Goal: Task Accomplishment & Management: Manage account settings

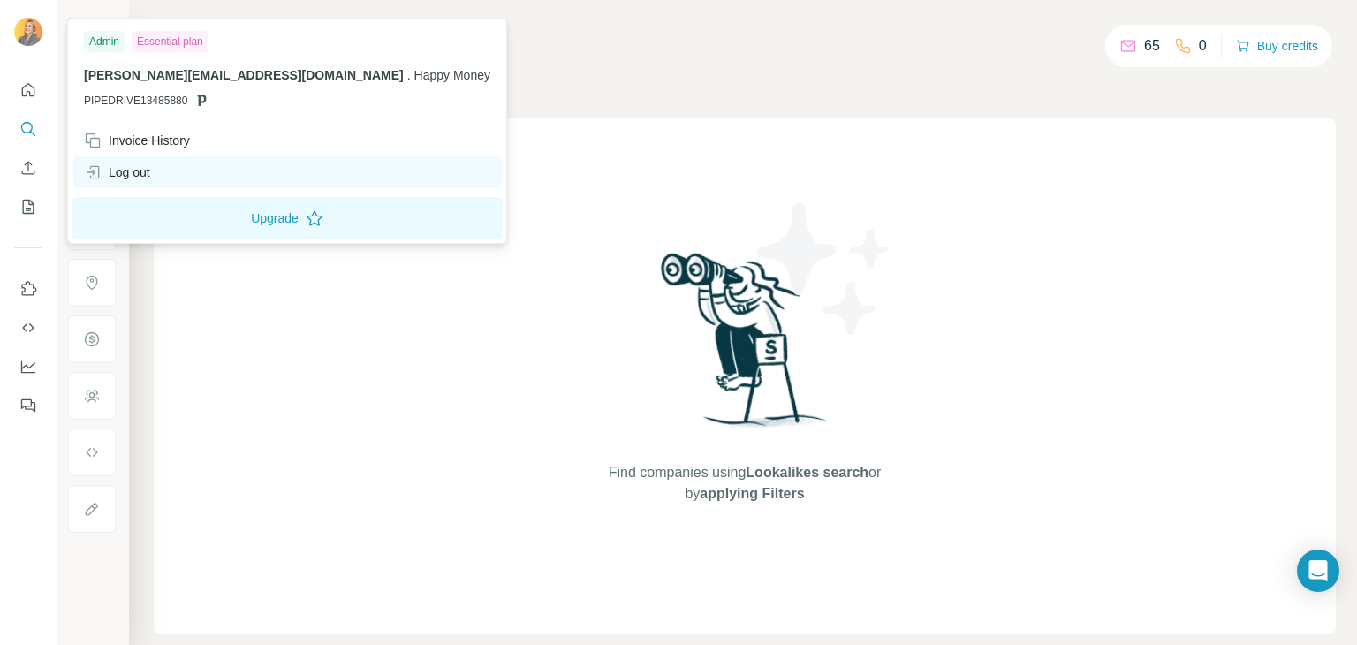
click at [141, 166] on div "Log out" at bounding box center [117, 172] width 66 height 18
